Goal: Task Accomplishment & Management: Use online tool/utility

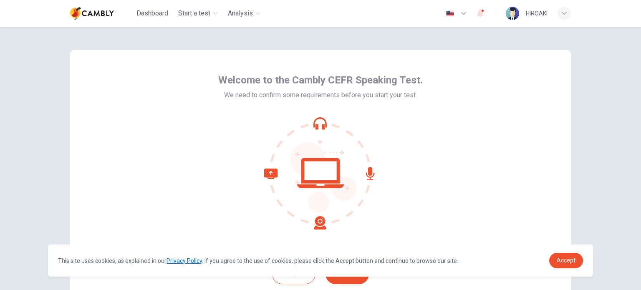
click at [591, 219] on div "Welcome to the Cambly CEFR Speaking Test. We need to confirm some requirements …" at bounding box center [320, 158] width 641 height 263
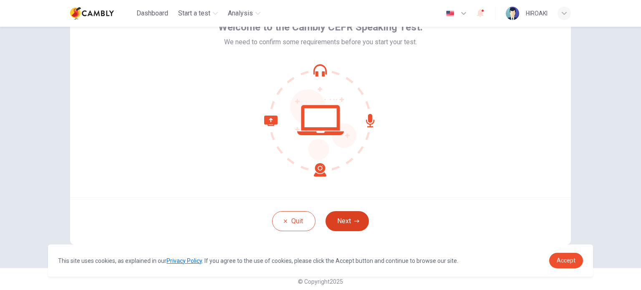
scroll to position [57, 0]
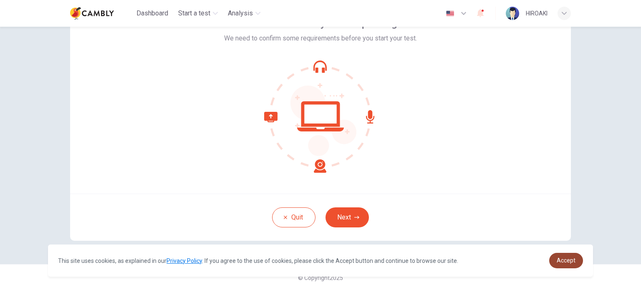
click at [569, 262] on span "Accept" at bounding box center [566, 260] width 19 height 7
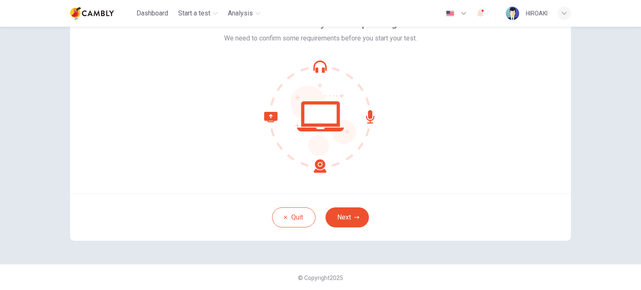
scroll to position [0, 0]
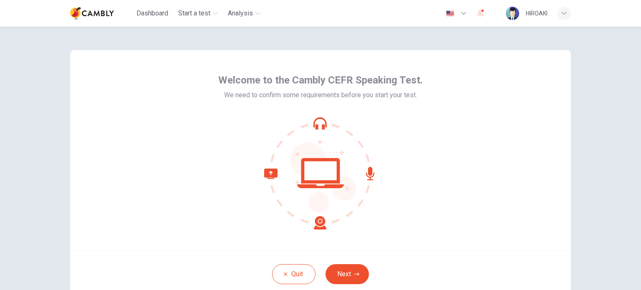
drag, startPoint x: 347, startPoint y: 270, endPoint x: 509, endPoint y: 215, distance: 171.4
click at [509, 215] on div "Welcome to the Cambly CEFR Speaking Test. We need to confirm some requirements …" at bounding box center [320, 150] width 501 height 200
click at [503, 222] on div "Welcome to the Cambly CEFR Speaking Test. We need to confirm some requirements …" at bounding box center [320, 150] width 501 height 200
click at [350, 274] on button "Next" at bounding box center [346, 274] width 43 height 20
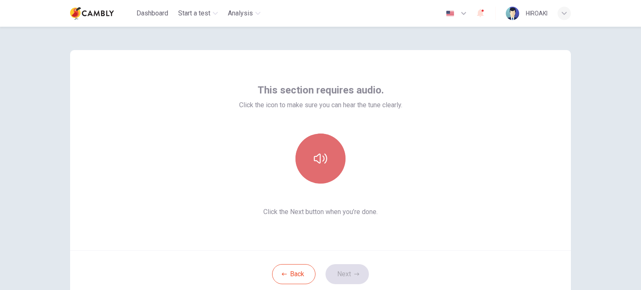
click at [315, 164] on icon "button" at bounding box center [320, 158] width 13 height 13
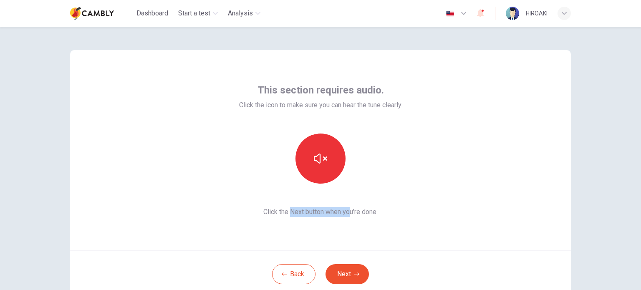
drag, startPoint x: 287, startPoint y: 212, endPoint x: 359, endPoint y: 210, distance: 71.4
click at [359, 210] on span "Click the Next button when you’re done." at bounding box center [320, 212] width 163 height 10
click at [350, 278] on button "Next" at bounding box center [346, 274] width 43 height 20
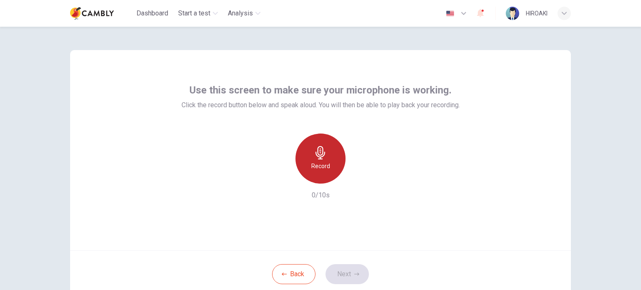
click at [302, 149] on div "Record" at bounding box center [320, 159] width 50 height 50
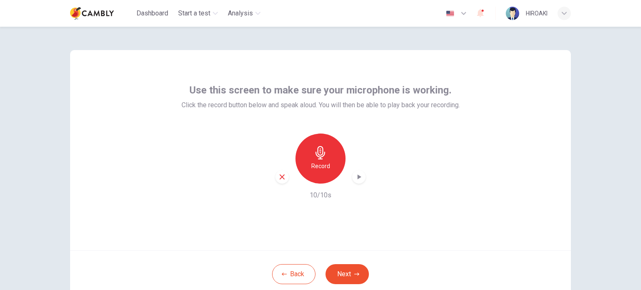
click at [469, 148] on div "Use this screen to make sure your microphone is working. Click the record butto…" at bounding box center [320, 150] width 501 height 200
drag, startPoint x: 469, startPoint y: 148, endPoint x: 456, endPoint y: 153, distance: 14.7
click at [456, 153] on div "Use this screen to make sure your microphone is working. Click the record butto…" at bounding box center [320, 150] width 501 height 200
drag, startPoint x: 456, startPoint y: 153, endPoint x: 446, endPoint y: 146, distance: 11.8
click at [446, 146] on div "Record 10/10s" at bounding box center [320, 167] width 278 height 67
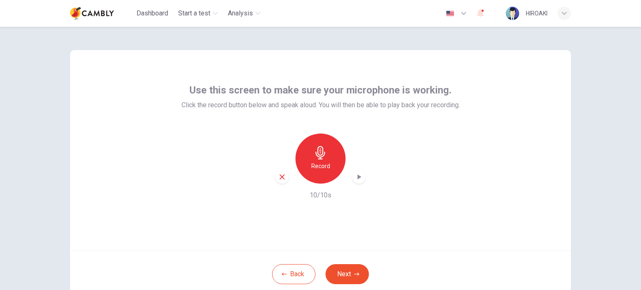
click at [318, 164] on h6 "Record" at bounding box center [320, 166] width 19 height 10
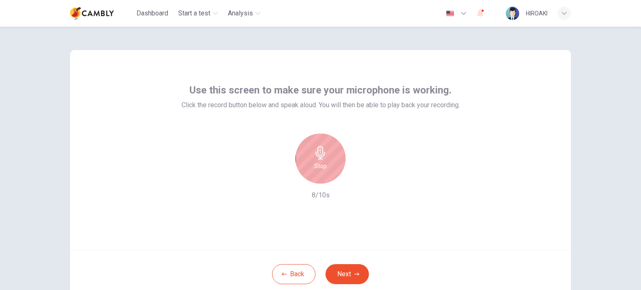
click at [317, 162] on h6 "Stop" at bounding box center [320, 166] width 13 height 10
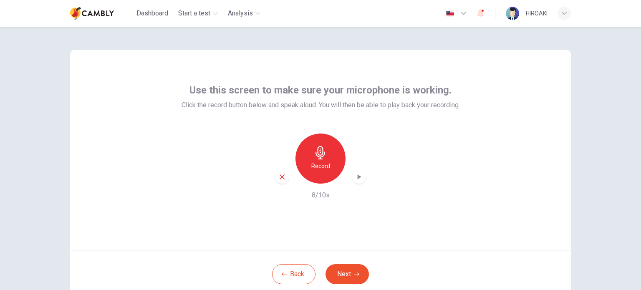
drag, startPoint x: 317, startPoint y: 162, endPoint x: 356, endPoint y: 176, distance: 40.8
click at [356, 176] on div "Record" at bounding box center [320, 159] width 90 height 50
click at [358, 176] on icon "button" at bounding box center [360, 176] width 4 height 5
click at [317, 154] on icon "button" at bounding box center [320, 152] width 13 height 13
click at [358, 178] on icon "button" at bounding box center [360, 176] width 4 height 5
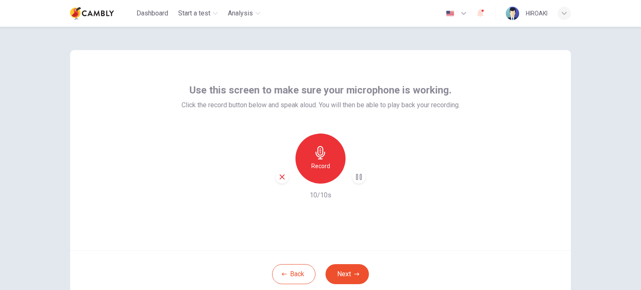
click at [539, 160] on div "Use this screen to make sure your microphone is working. Click the record butto…" at bounding box center [320, 150] width 501 height 200
click at [459, 236] on div "Use this screen to make sure your microphone is working. Click the record butto…" at bounding box center [320, 150] width 501 height 200
click at [352, 178] on div "button" at bounding box center [358, 176] width 13 height 13
click at [418, 226] on div "Use this screen to make sure your microphone is working. Click the record butto…" at bounding box center [320, 150] width 501 height 200
click at [300, 269] on button "Back" at bounding box center [293, 274] width 43 height 20
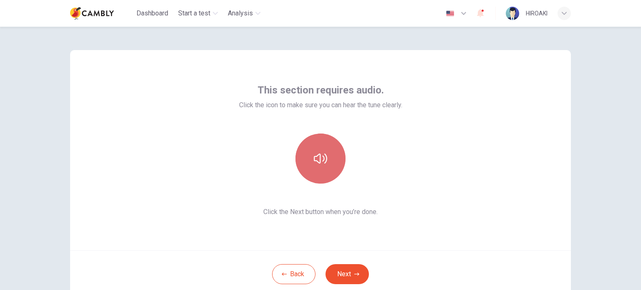
click at [325, 162] on icon "button" at bounding box center [320, 158] width 13 height 13
click at [384, 242] on div "This section requires audio. Click the icon to make sure you can hear the tune …" at bounding box center [320, 150] width 501 height 200
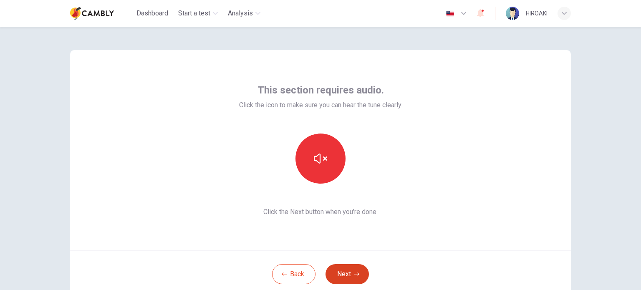
click at [362, 275] on button "Next" at bounding box center [346, 274] width 43 height 20
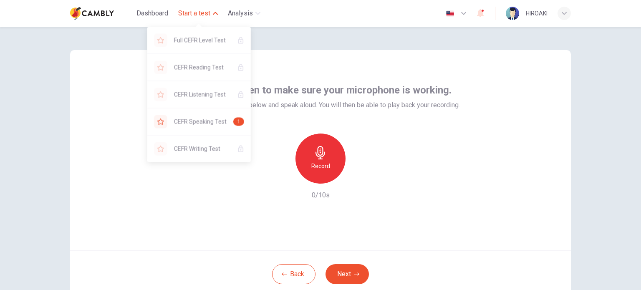
click at [213, 12] on button "Start a test" at bounding box center [198, 13] width 46 height 15
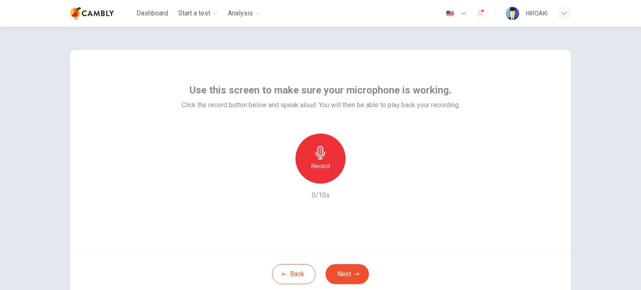
click at [451, 156] on div "Record 0/10s" at bounding box center [320, 167] width 278 height 67
click at [170, 128] on div "Use this screen to make sure your microphone is working. Click the record butto…" at bounding box center [320, 150] width 501 height 200
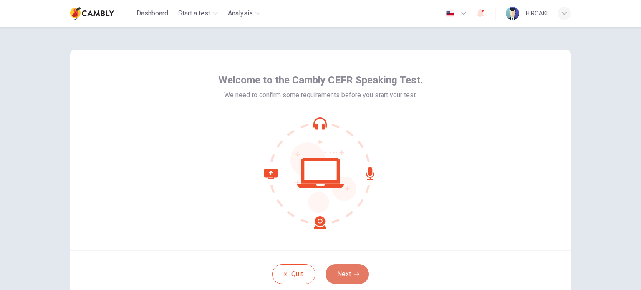
click at [342, 270] on button "Next" at bounding box center [346, 274] width 43 height 20
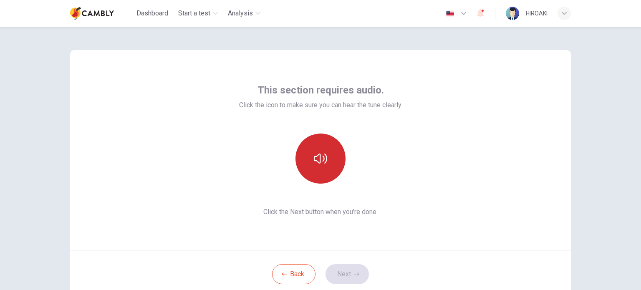
click at [315, 156] on icon "button" at bounding box center [320, 158] width 13 height 13
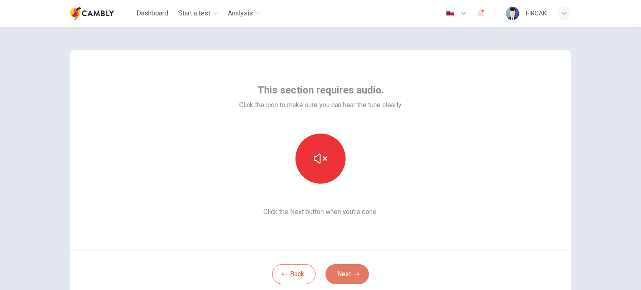
click at [354, 272] on icon "button" at bounding box center [356, 274] width 5 height 5
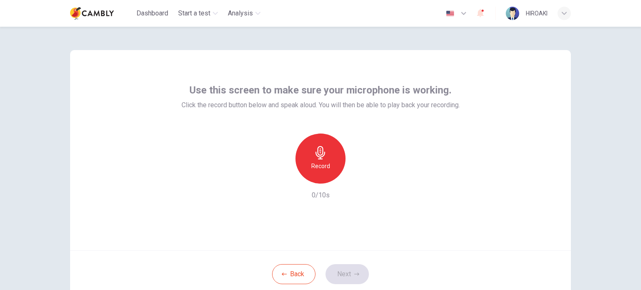
click at [426, 138] on div "Record 0/10s" at bounding box center [320, 167] width 278 height 67
click at [326, 157] on div "Record" at bounding box center [320, 159] width 50 height 50
click at [326, 157] on div "Stop" at bounding box center [320, 159] width 50 height 50
click at [355, 179] on icon "button" at bounding box center [359, 177] width 8 height 8
click at [417, 208] on div "Use this screen to make sure your microphone is working. Click the record butto…" at bounding box center [320, 150] width 501 height 200
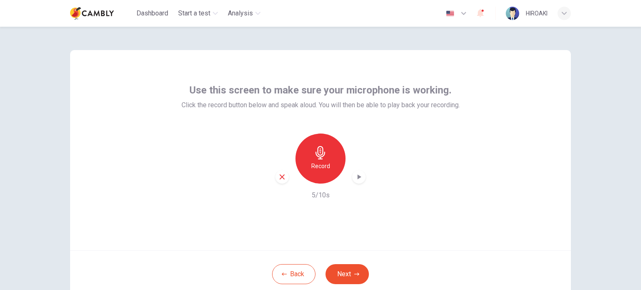
click at [278, 177] on icon "button" at bounding box center [282, 177] width 8 height 8
click at [327, 170] on div "Record" at bounding box center [320, 159] width 50 height 50
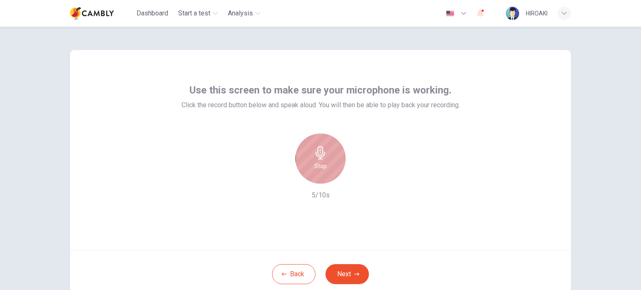
click at [319, 165] on h6 "Stop" at bounding box center [320, 166] width 13 height 10
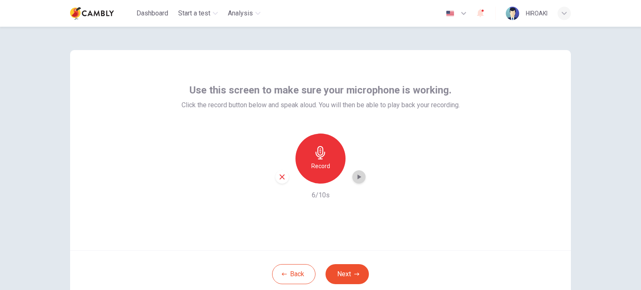
click at [353, 181] on div "button" at bounding box center [358, 176] width 13 height 13
click at [320, 166] on h6 "Record" at bounding box center [320, 166] width 19 height 10
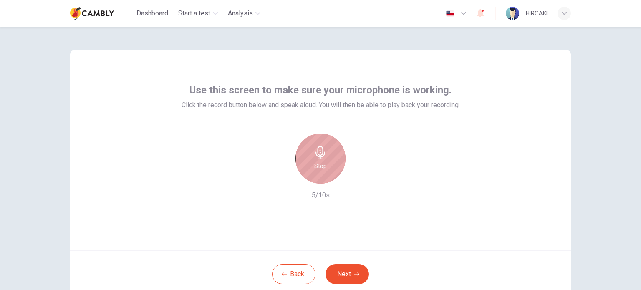
click at [318, 155] on icon "button" at bounding box center [320, 152] width 10 height 13
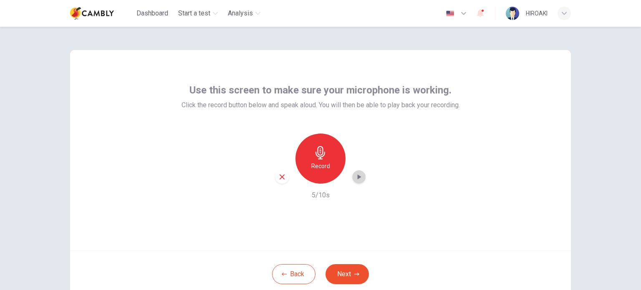
click at [355, 177] on icon "button" at bounding box center [359, 177] width 8 height 8
click at [346, 268] on button "Next" at bounding box center [346, 274] width 43 height 20
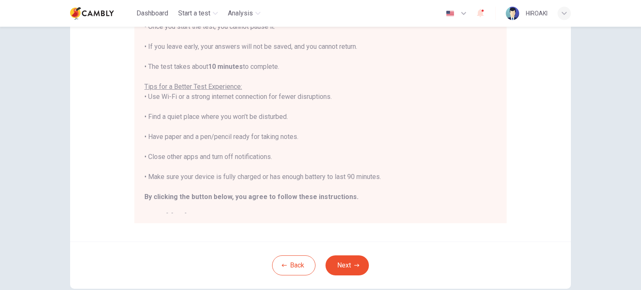
scroll to position [18, 0]
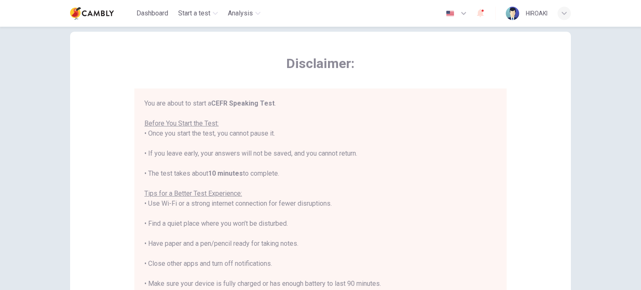
click at [209, 123] on u "Before You Start the Test:" at bounding box center [181, 123] width 74 height 8
click at [171, 121] on u "Before You Start the Test:" at bounding box center [181, 123] width 74 height 8
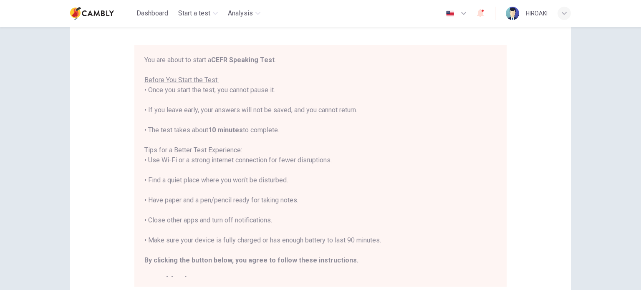
scroll to position [75, 0]
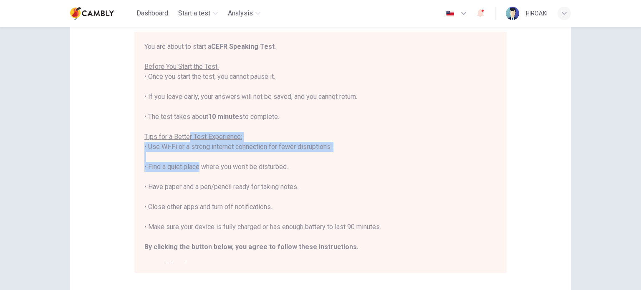
drag, startPoint x: 189, startPoint y: 138, endPoint x: 194, endPoint y: 172, distance: 34.2
click at [194, 172] on div "You are about to start a CEFR Speaking Test . Before You Start the Test: • Once…" at bounding box center [320, 157] width 352 height 230
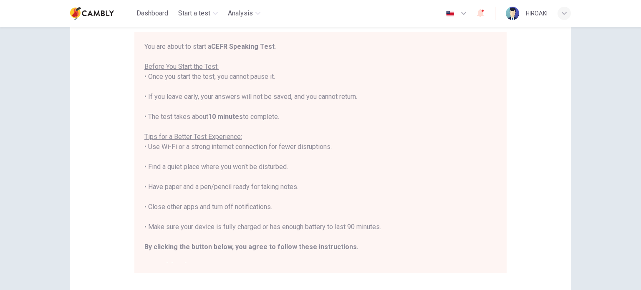
click at [204, 195] on div "You are about to start a CEFR Speaking Test . Before You Start the Test: • Once…" at bounding box center [320, 157] width 352 height 230
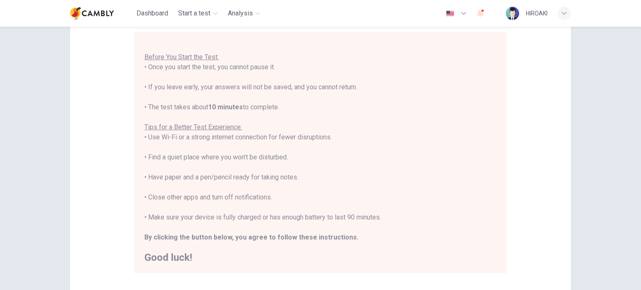
scroll to position [174, 0]
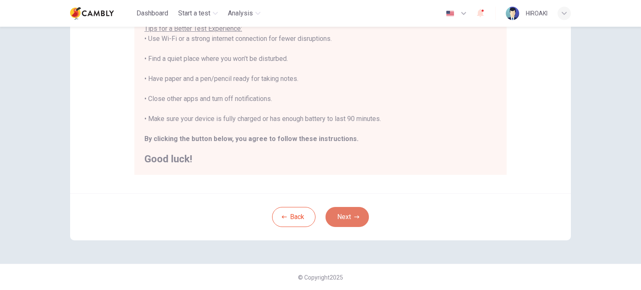
click at [348, 210] on button "Next" at bounding box center [346, 217] width 43 height 20
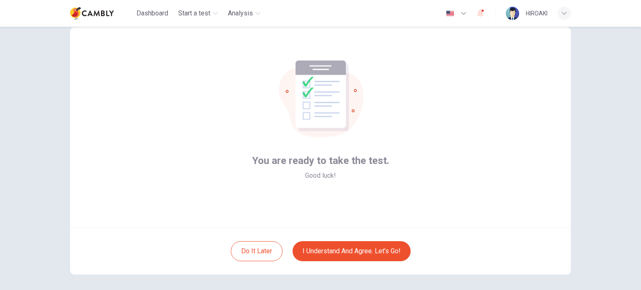
scroll to position [32, 0]
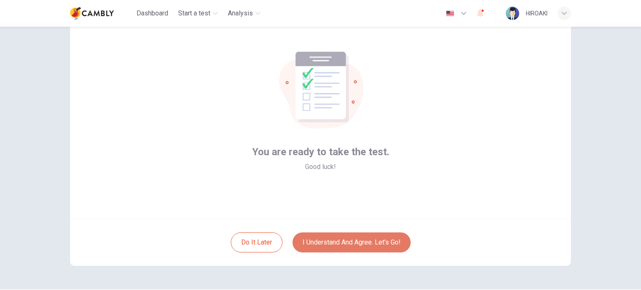
click at [372, 233] on button "I understand and agree. Let’s go!" at bounding box center [351, 242] width 118 height 20
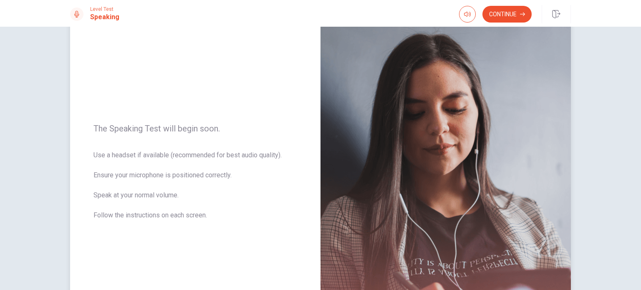
scroll to position [48, 0]
click at [472, 16] on button "button" at bounding box center [467, 14] width 17 height 17
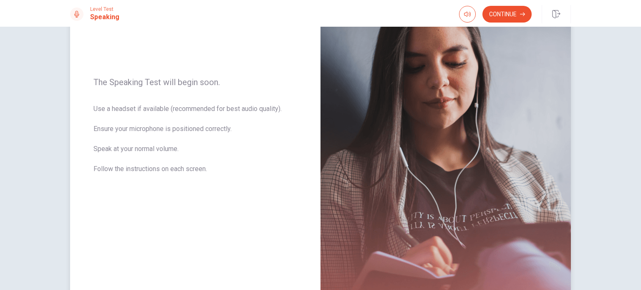
scroll to position [93, 0]
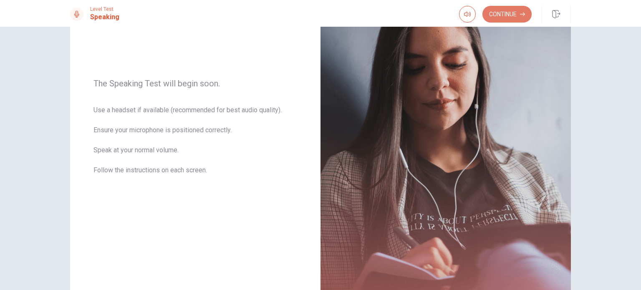
click at [514, 12] on button "Continue" at bounding box center [506, 14] width 49 height 17
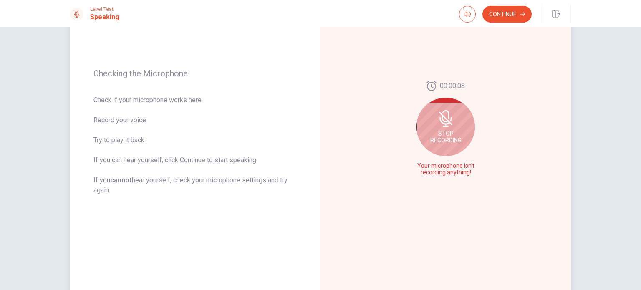
drag, startPoint x: 441, startPoint y: 168, endPoint x: 447, endPoint y: 171, distance: 7.3
click at [447, 171] on span "Your microphone isn't recording anything!" at bounding box center [445, 169] width 61 height 13
drag, startPoint x: 415, startPoint y: 166, endPoint x: 471, endPoint y: 172, distance: 56.6
click at [471, 172] on span "Your microphone isn't recording anything!" at bounding box center [445, 169] width 61 height 13
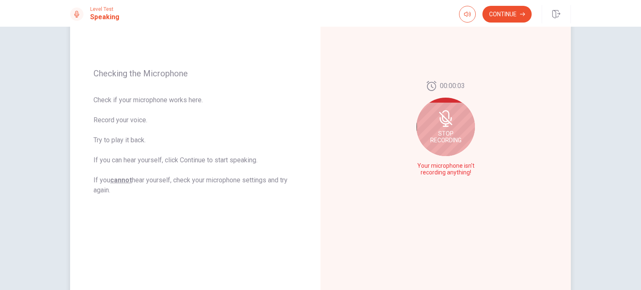
click at [471, 172] on span "Your microphone isn't recording anything!" at bounding box center [445, 169] width 61 height 13
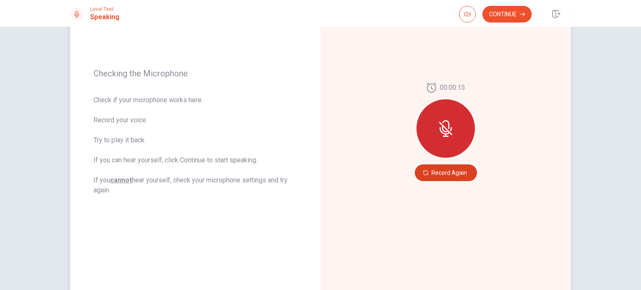
click at [450, 177] on button "Record Again" at bounding box center [446, 172] width 62 height 17
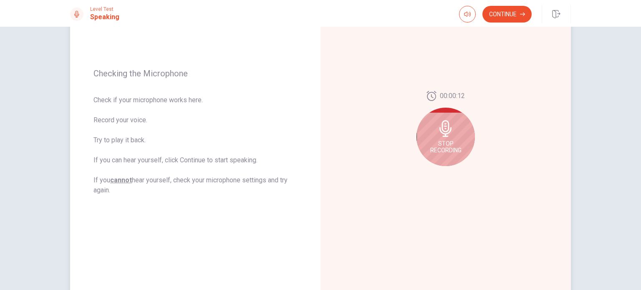
click at [440, 141] on span "Stop Recording" at bounding box center [445, 146] width 31 height 13
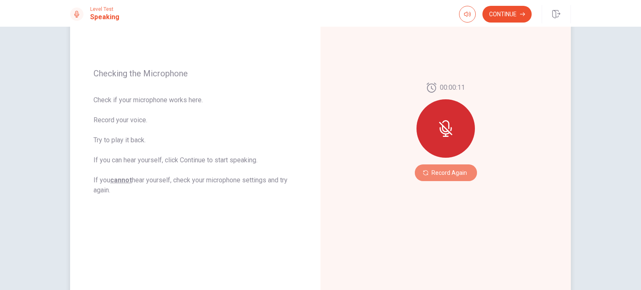
click at [448, 171] on button "Record Again" at bounding box center [446, 172] width 62 height 17
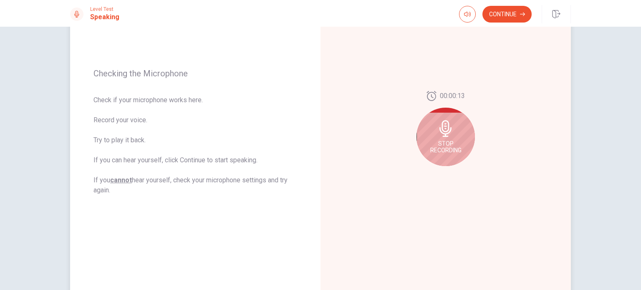
click at [452, 140] on span "Stop Recording" at bounding box center [445, 146] width 31 height 13
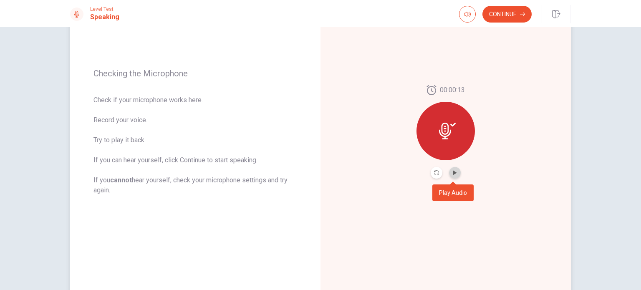
click at [456, 177] on button "Play Audio" at bounding box center [455, 173] width 12 height 12
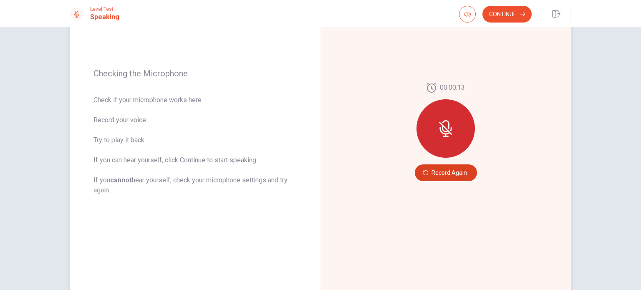
drag, startPoint x: 436, startPoint y: 143, endPoint x: 441, endPoint y: 171, distance: 28.4
click at [441, 171] on div "00:00:13 Record Again" at bounding box center [446, 132] width 62 height 98
click at [446, 176] on button "Record Again" at bounding box center [446, 172] width 62 height 17
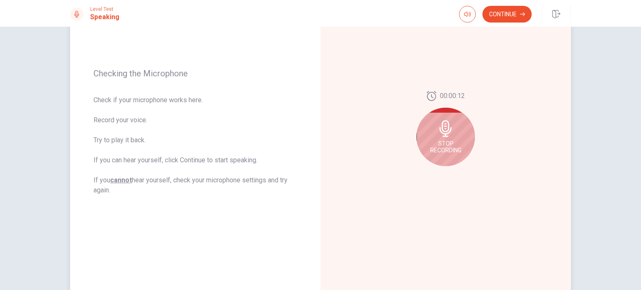
click at [444, 145] on span "Stop Recording" at bounding box center [445, 146] width 31 height 13
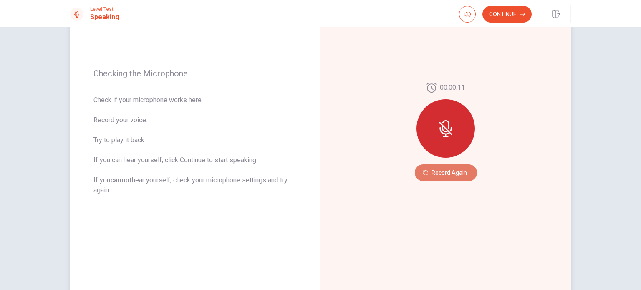
click at [454, 169] on button "Record Again" at bounding box center [446, 172] width 62 height 17
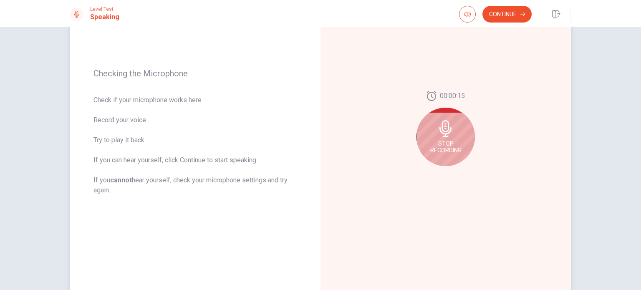
click at [439, 140] on span "Stop Recording" at bounding box center [445, 146] width 31 height 13
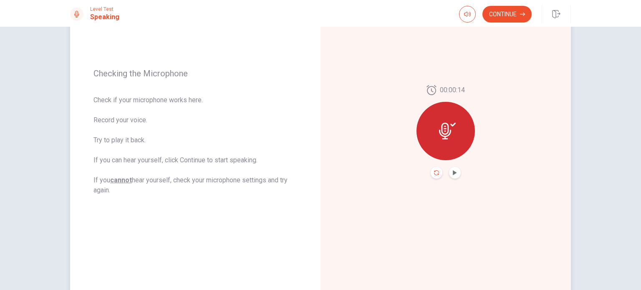
drag, startPoint x: 439, startPoint y: 140, endPoint x: 432, endPoint y: 171, distance: 32.5
click at [432, 171] on div "00:00:14" at bounding box center [445, 131] width 58 height 93
click at [447, 141] on div at bounding box center [445, 131] width 58 height 58
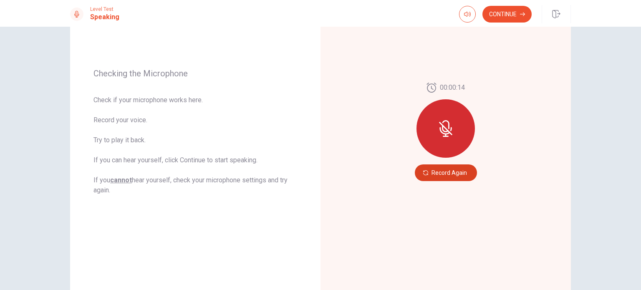
click at [452, 171] on button "Record Again" at bounding box center [446, 172] width 62 height 17
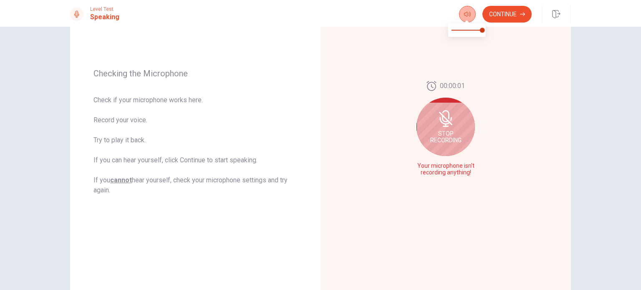
click at [469, 14] on icon "button" at bounding box center [467, 14] width 7 height 7
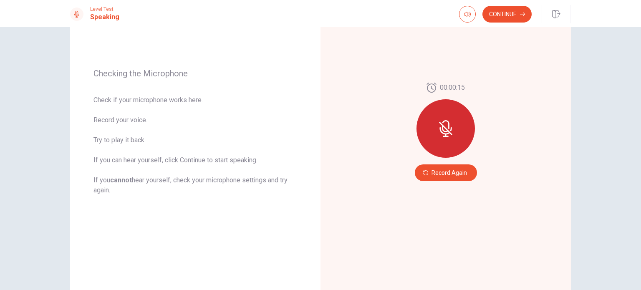
click at [78, 15] on icon at bounding box center [76, 14] width 5 height 7
click at [106, 16] on h1 "Speaking" at bounding box center [104, 17] width 29 height 10
click at [273, 159] on span "Check if your microphone works here. Record your voice. Try to play it back. If…" at bounding box center [195, 145] width 204 height 100
click at [450, 174] on button "Record Again" at bounding box center [446, 172] width 62 height 17
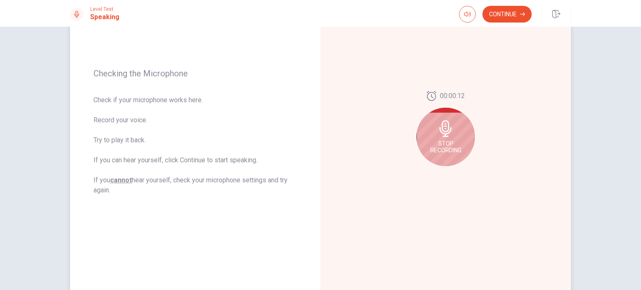
click at [438, 149] on span "Stop Recording" at bounding box center [445, 146] width 31 height 13
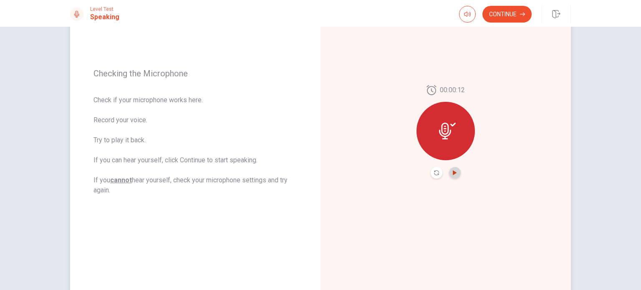
click at [453, 171] on icon "Play Audio" at bounding box center [455, 172] width 4 height 5
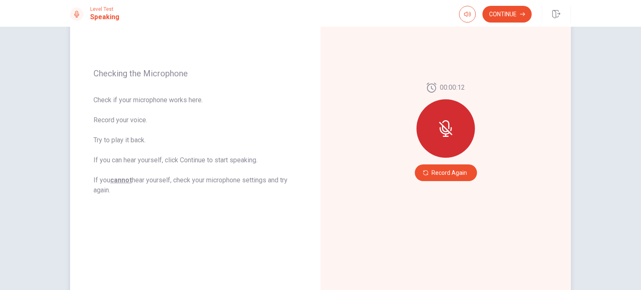
drag, startPoint x: 556, startPoint y: 16, endPoint x: 351, endPoint y: 38, distance: 206.4
click at [556, 16] on icon "button" at bounding box center [556, 14] width 8 height 8
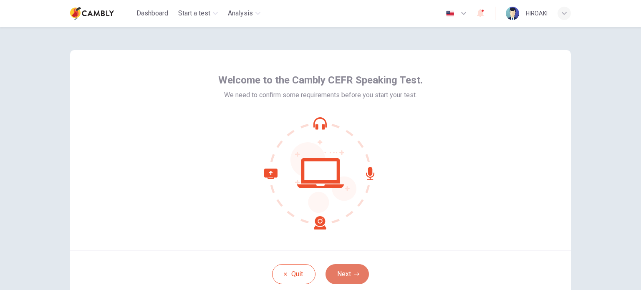
click at [343, 273] on button "Next" at bounding box center [346, 274] width 43 height 20
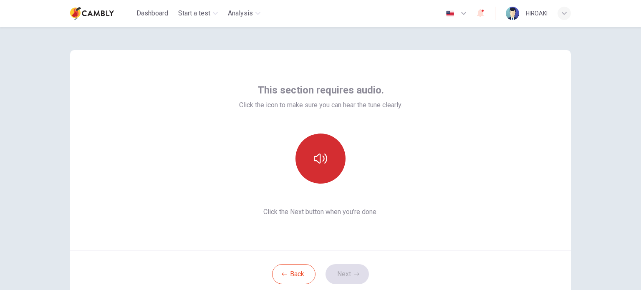
click at [316, 155] on icon "button" at bounding box center [320, 159] width 13 height 10
click at [347, 278] on button "Next" at bounding box center [346, 274] width 43 height 20
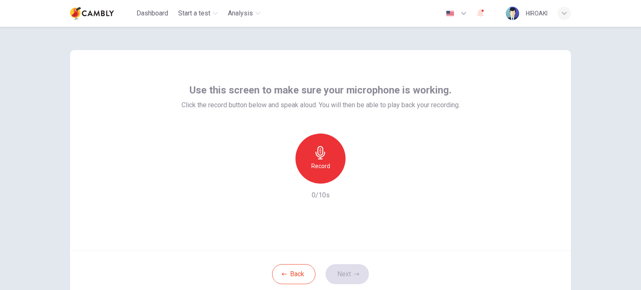
click at [317, 155] on icon "button" at bounding box center [320, 152] width 10 height 13
click at [320, 163] on h6 "Stop" at bounding box center [320, 166] width 13 height 10
click at [356, 179] on icon "button" at bounding box center [359, 177] width 8 height 8
click at [374, 105] on span "Click the record button below and speak aloud. You will then be able to play ba…" at bounding box center [320, 105] width 278 height 10
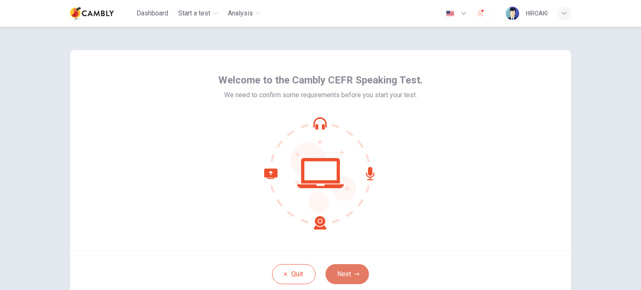
click at [342, 273] on button "Next" at bounding box center [346, 274] width 43 height 20
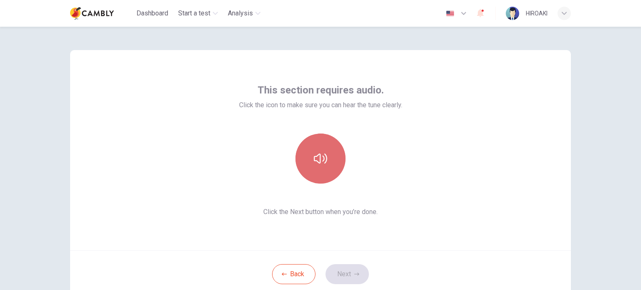
click at [322, 161] on icon "button" at bounding box center [320, 158] width 13 height 13
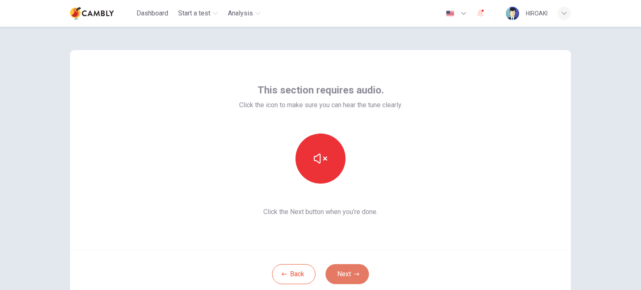
click at [345, 272] on button "Next" at bounding box center [346, 274] width 43 height 20
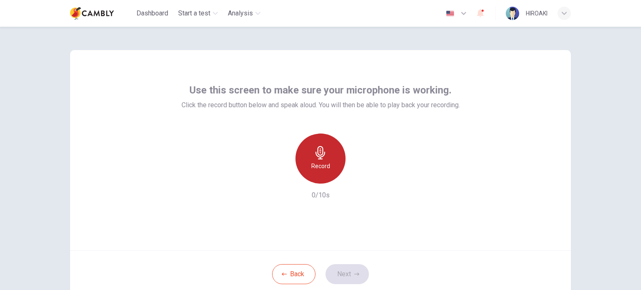
click at [320, 159] on icon "button" at bounding box center [320, 152] width 13 height 13
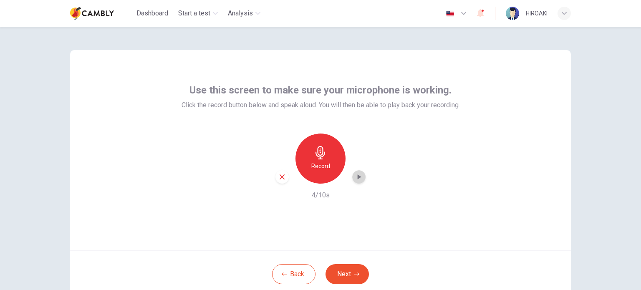
click at [358, 179] on icon "button" at bounding box center [359, 177] width 8 height 8
click at [358, 179] on icon "button" at bounding box center [359, 177] width 6 height 6
click at [358, 179] on icon "button" at bounding box center [359, 177] width 8 height 8
click at [318, 166] on h6 "Record" at bounding box center [320, 166] width 19 height 10
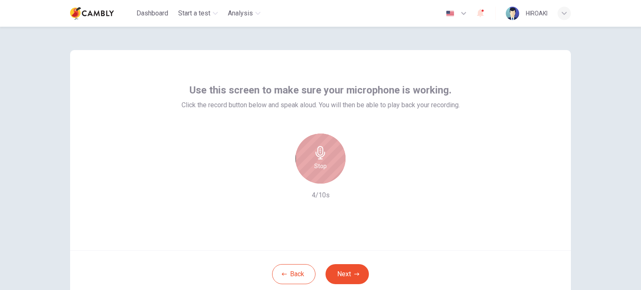
click at [319, 166] on h6 "Stop" at bounding box center [320, 166] width 13 height 10
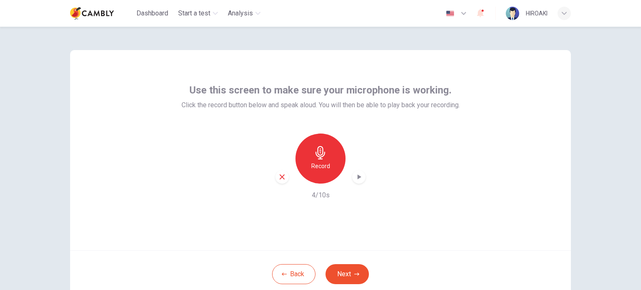
click at [352, 179] on div "button" at bounding box center [358, 176] width 13 height 13
click at [348, 270] on button "Next" at bounding box center [346, 274] width 43 height 20
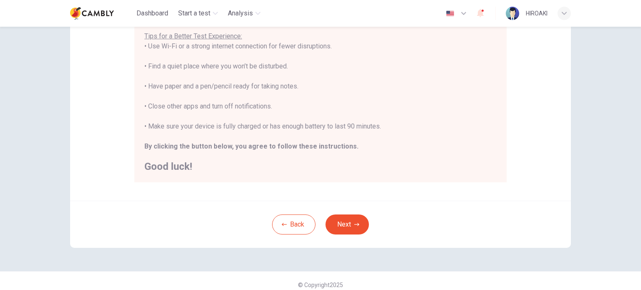
scroll to position [174, 0]
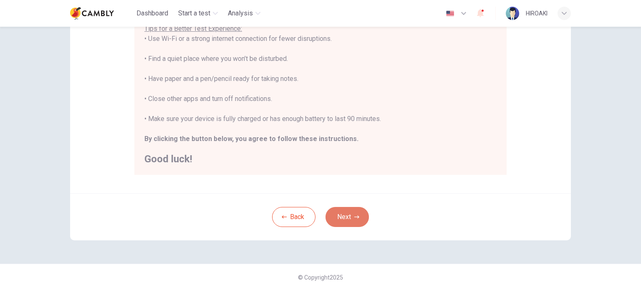
click at [350, 213] on button "Next" at bounding box center [346, 217] width 43 height 20
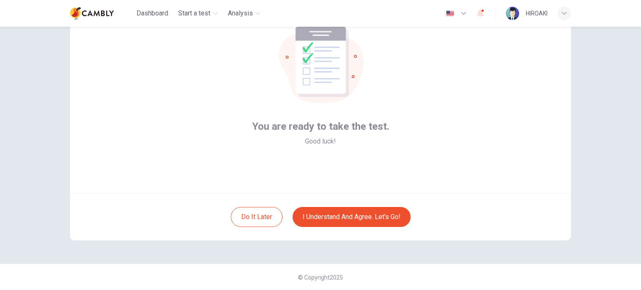
scroll to position [57, 0]
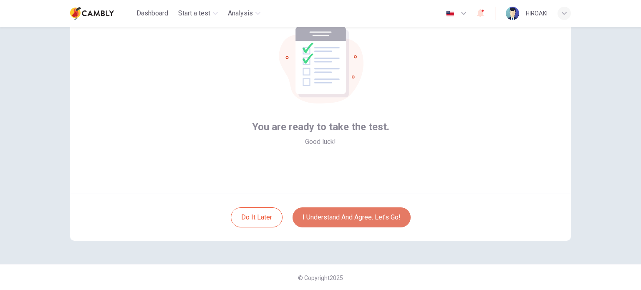
click at [377, 219] on button "I understand and agree. Let’s go!" at bounding box center [351, 217] width 118 height 20
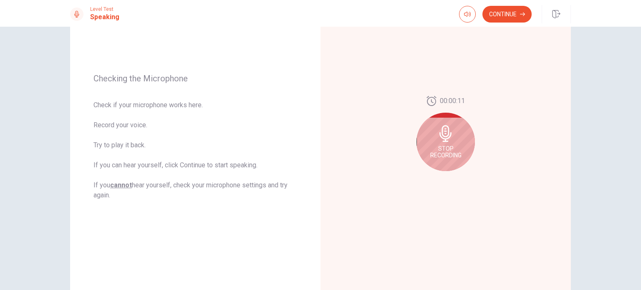
scroll to position [104, 0]
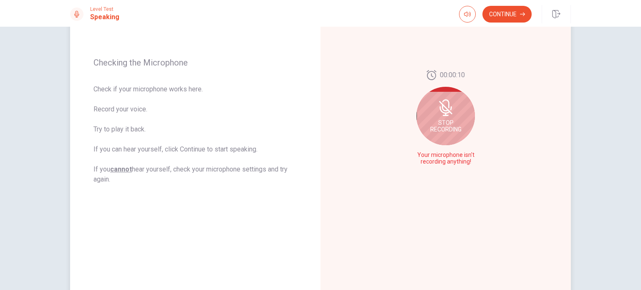
click at [436, 123] on span "Stop Recording" at bounding box center [445, 125] width 31 height 13
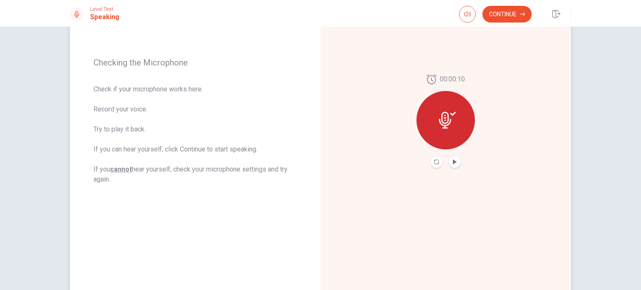
click at [434, 110] on div at bounding box center [445, 120] width 58 height 58
click at [449, 159] on button "Play Audio" at bounding box center [455, 162] width 12 height 12
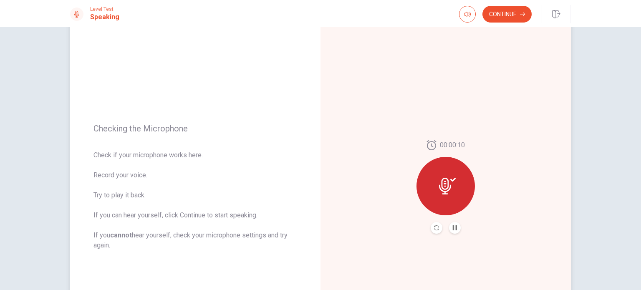
scroll to position [39, 0]
click at [434, 226] on icon "Record Again" at bounding box center [436, 226] width 5 height 5
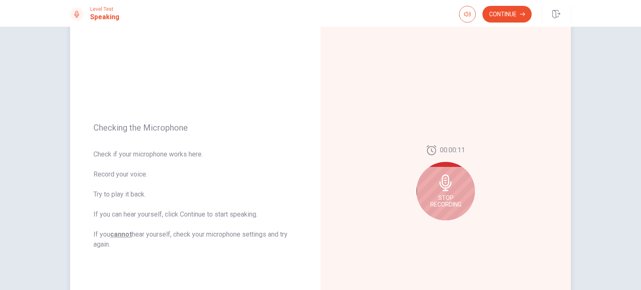
click at [442, 186] on icon at bounding box center [445, 182] width 17 height 17
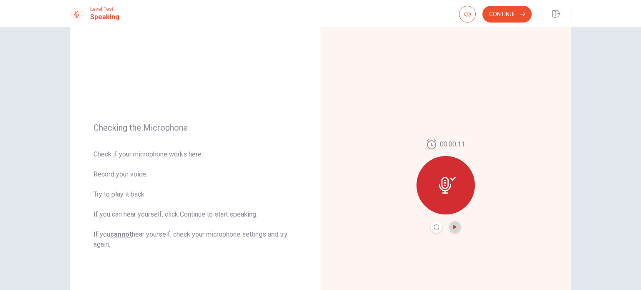
click at [455, 224] on icon "Play Audio" at bounding box center [454, 226] width 5 height 5
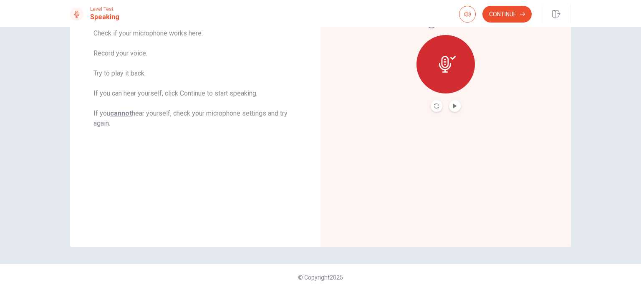
scroll to position [0, 0]
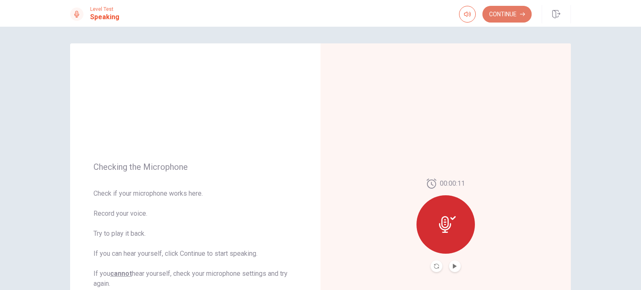
click at [501, 18] on button "Continue" at bounding box center [506, 14] width 49 height 17
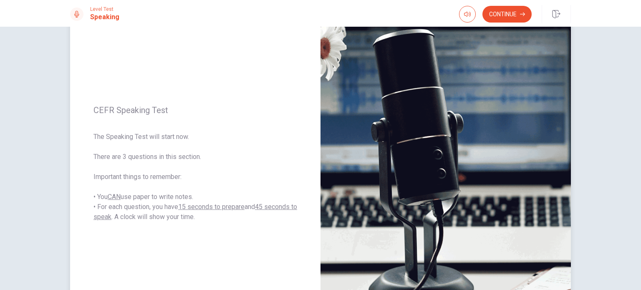
scroll to position [86, 0]
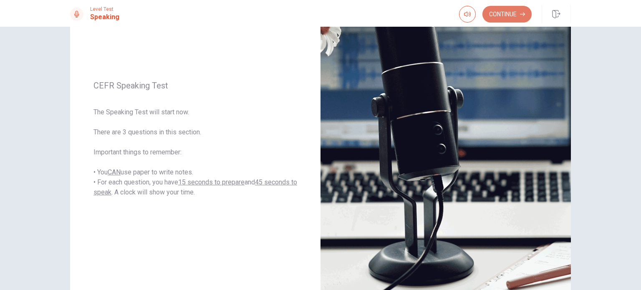
click at [502, 17] on button "Continue" at bounding box center [506, 14] width 49 height 17
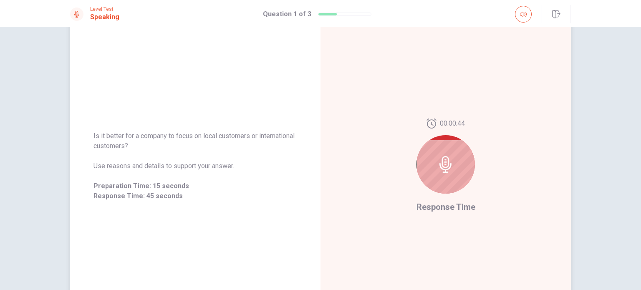
scroll to position [55, 0]
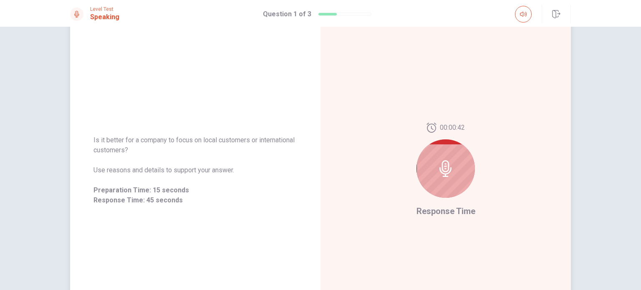
click at [449, 174] on icon at bounding box center [445, 168] width 17 height 17
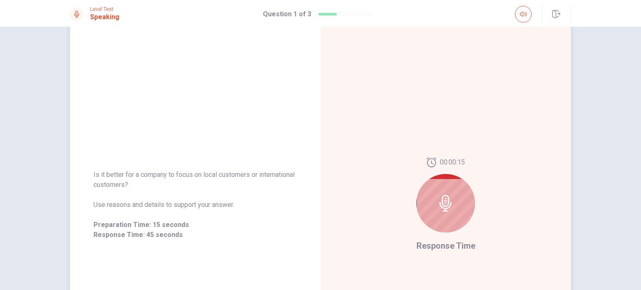
scroll to position [43, 0]
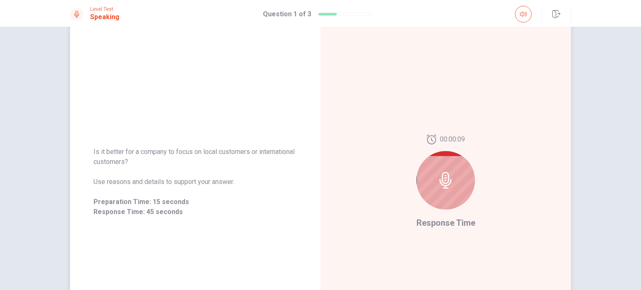
click at [451, 182] on icon at bounding box center [445, 180] width 17 height 17
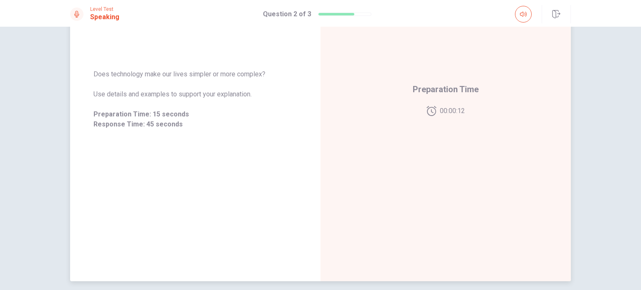
scroll to position [105, 0]
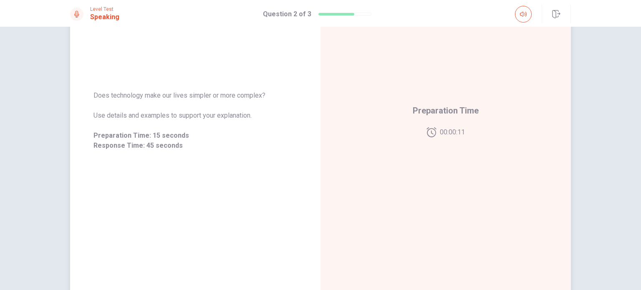
click at [449, 159] on div "Preparation Time 00:00:11" at bounding box center [445, 121] width 250 height 364
click at [488, 154] on div "Preparation Time 00:00:11" at bounding box center [445, 121] width 250 height 364
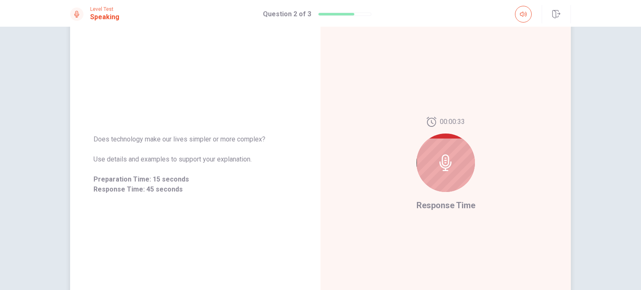
scroll to position [61, 0]
click at [457, 171] on div at bounding box center [445, 162] width 58 height 58
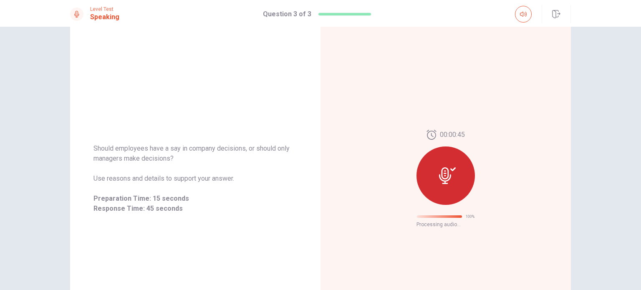
scroll to position [13, 0]
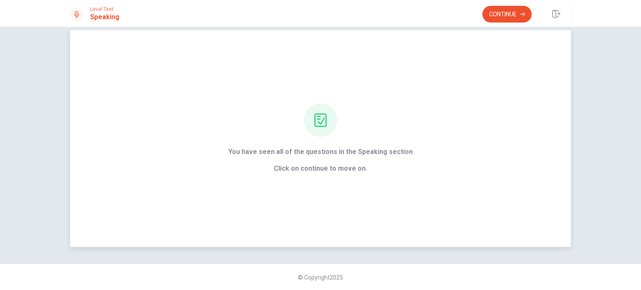
drag, startPoint x: 556, startPoint y: 195, endPoint x: 473, endPoint y: 108, distance: 120.4
click at [473, 108] on div "You have seen all of the questions in the Speaking section Click on continue to…" at bounding box center [320, 138] width 501 height 217
click at [499, 16] on button "Continue" at bounding box center [506, 14] width 49 height 17
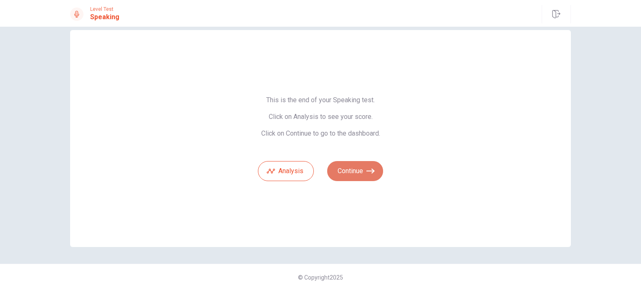
click at [354, 172] on button "Continue" at bounding box center [355, 171] width 56 height 20
